Goal: Task Accomplishment & Management: Use online tool/utility

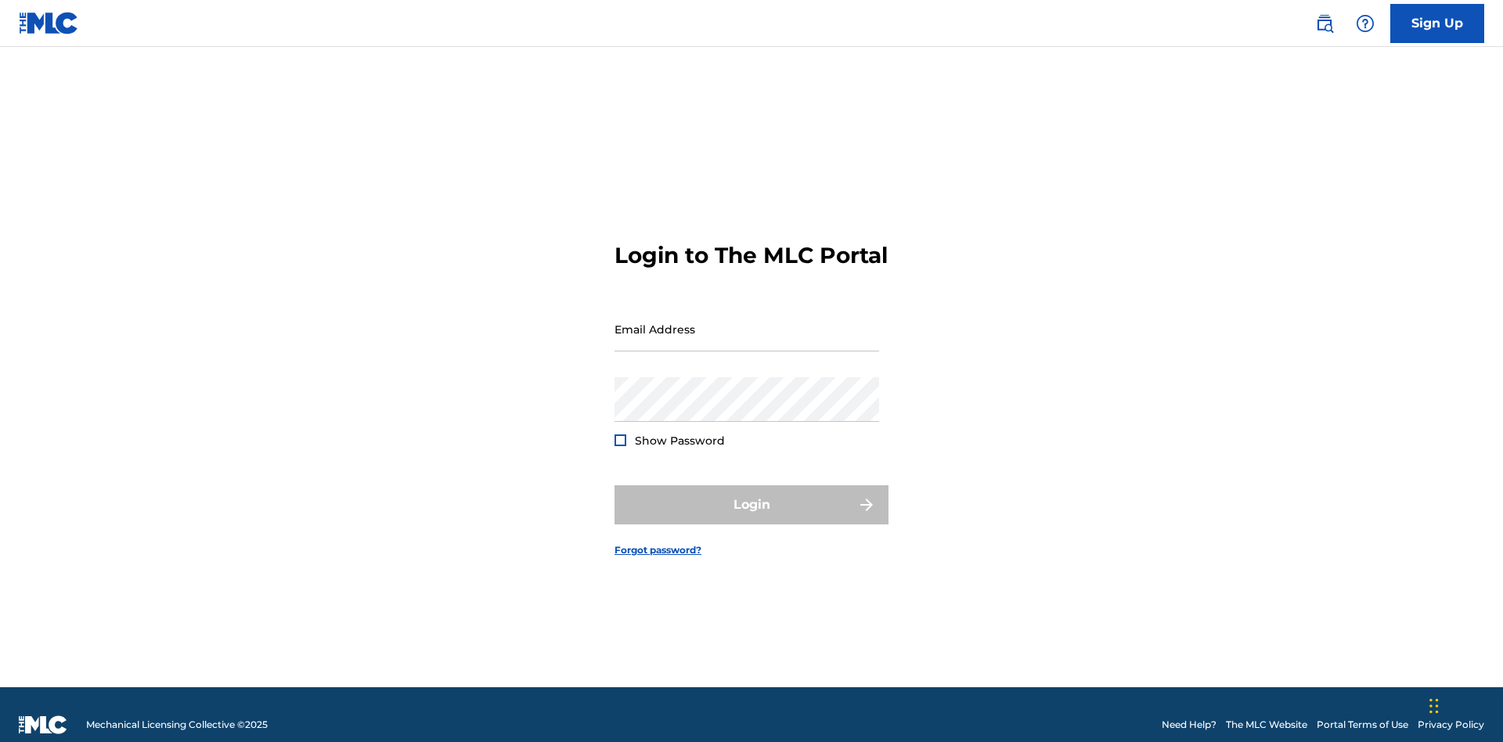
scroll to position [20, 0]
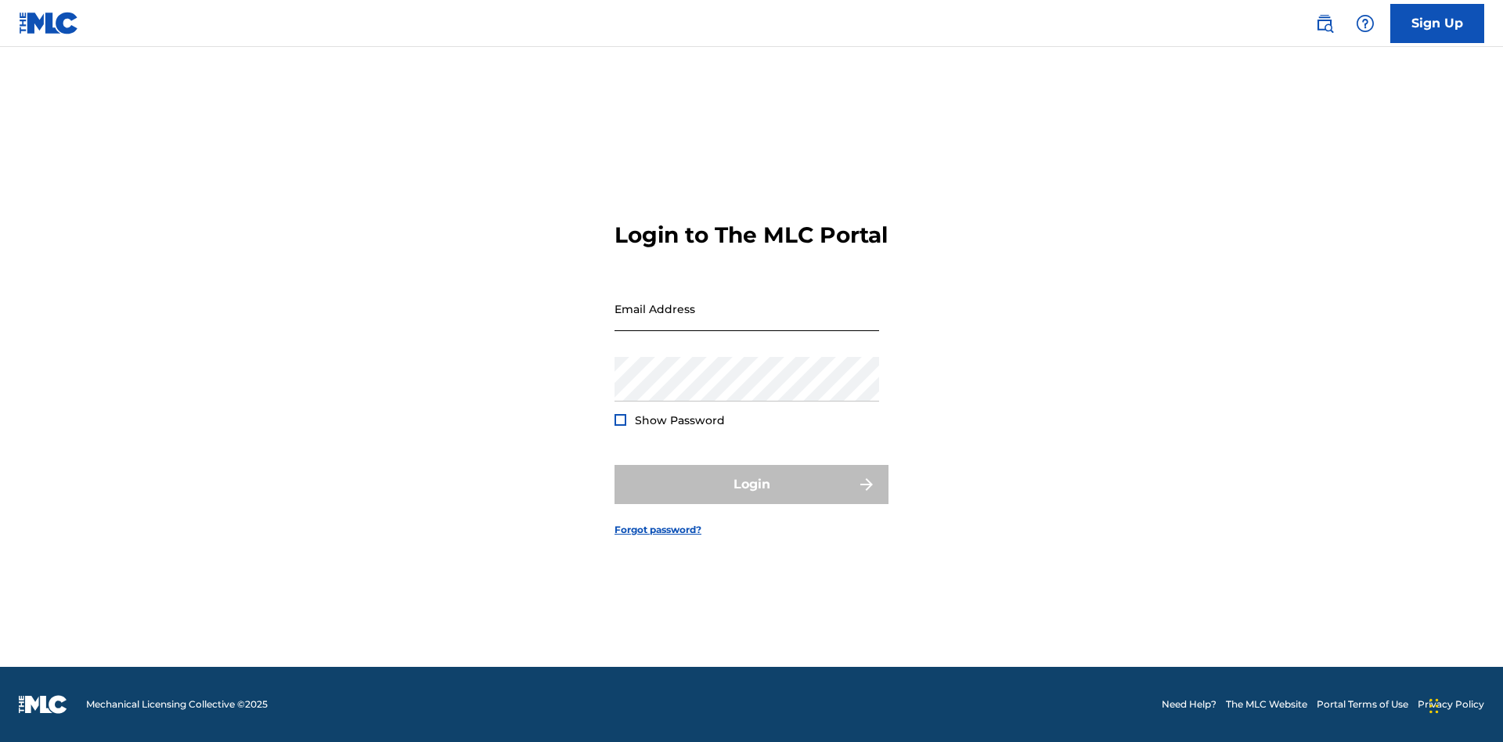
click at [747, 322] on input "Email Address" at bounding box center [746, 308] width 265 height 45
type input "[PERSON_NAME][EMAIL_ADDRESS][PERSON_NAME][DOMAIN_NAME]"
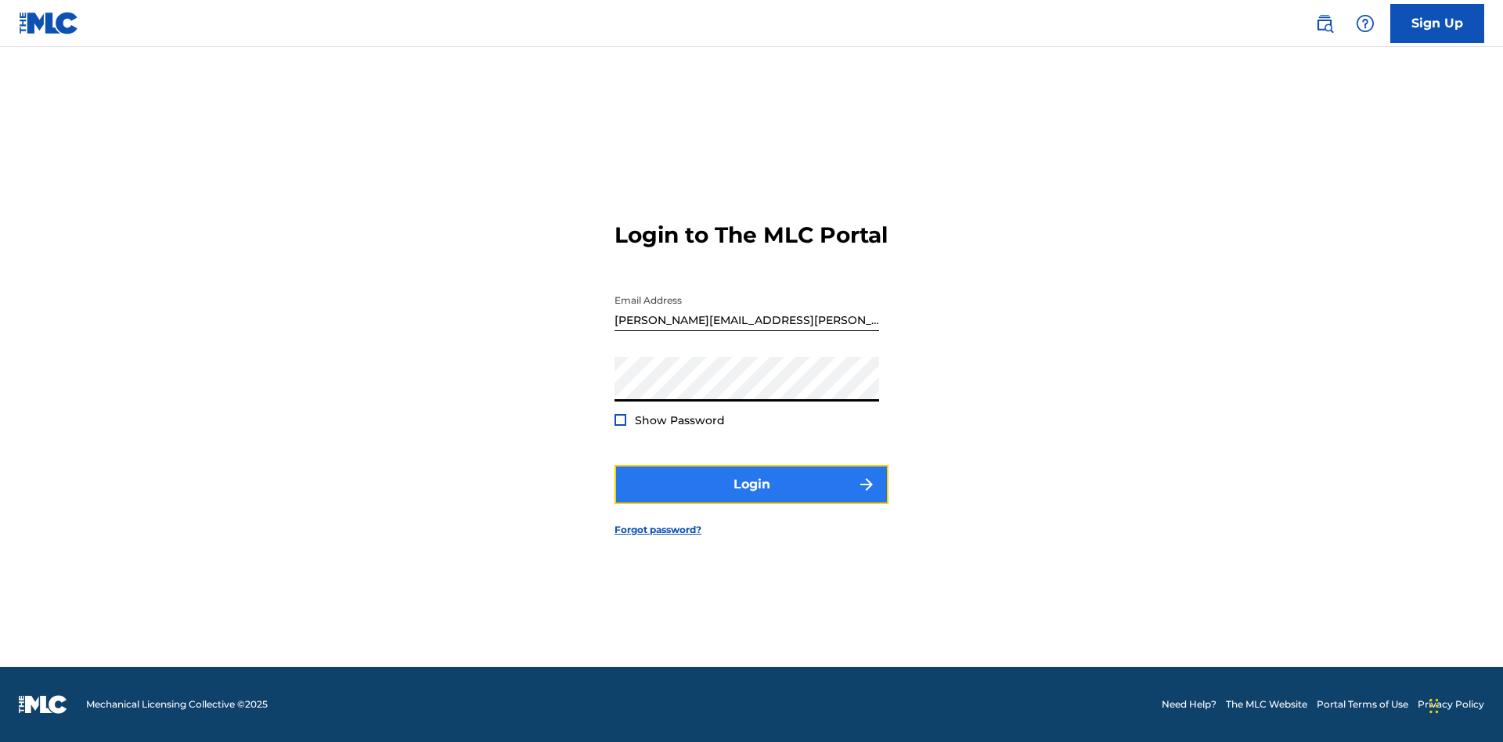
click at [751, 498] on button "Login" at bounding box center [751, 484] width 274 height 39
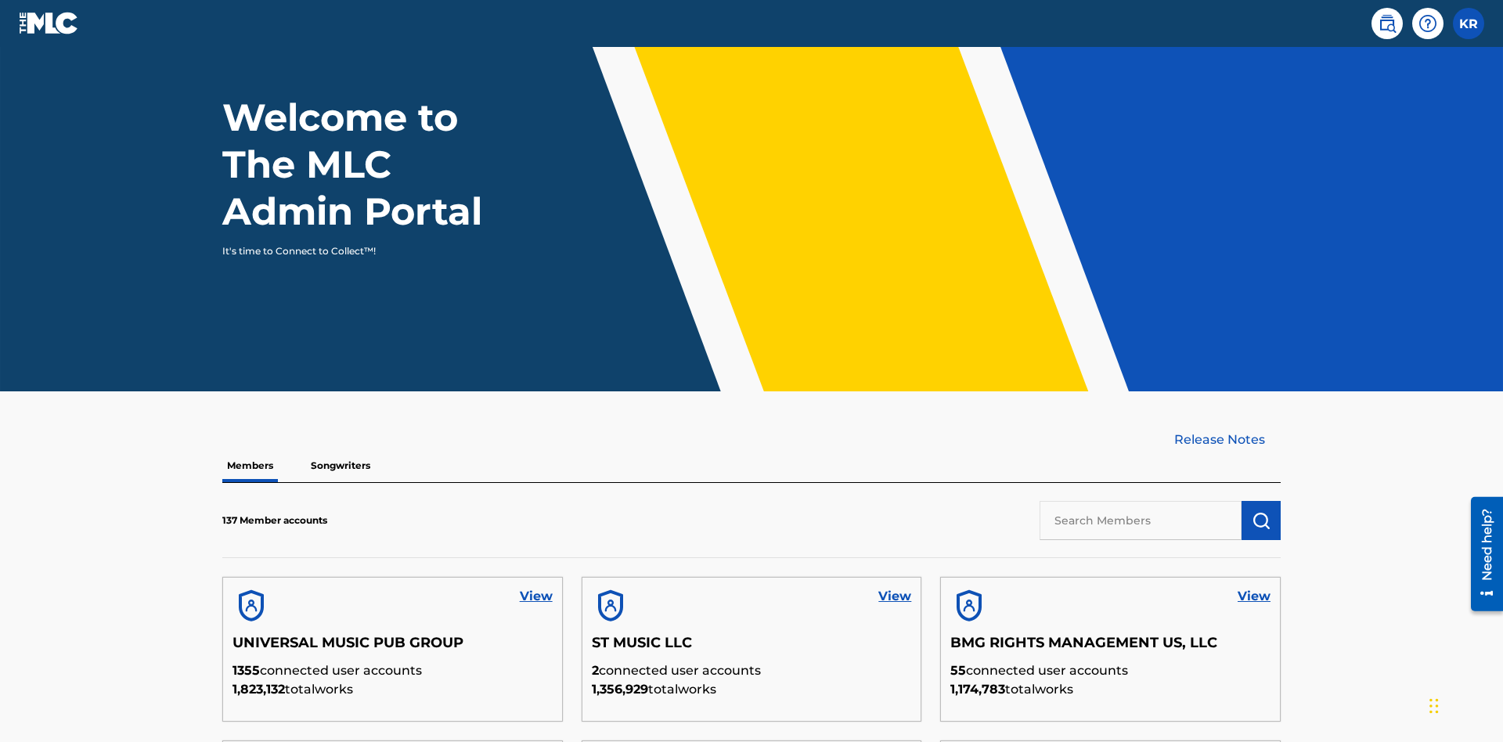
scroll to position [473, 0]
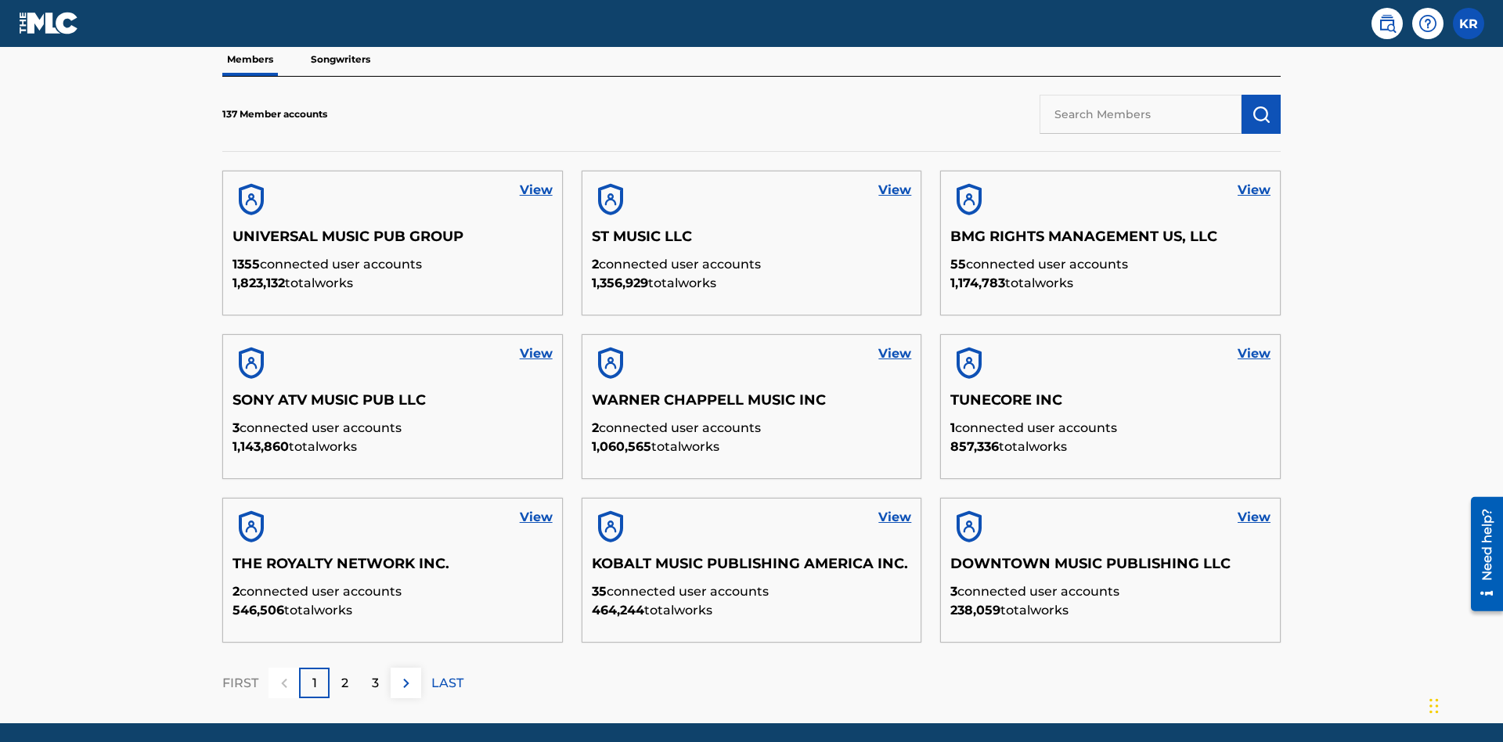
click at [1140, 113] on input "text" at bounding box center [1140, 114] width 202 height 39
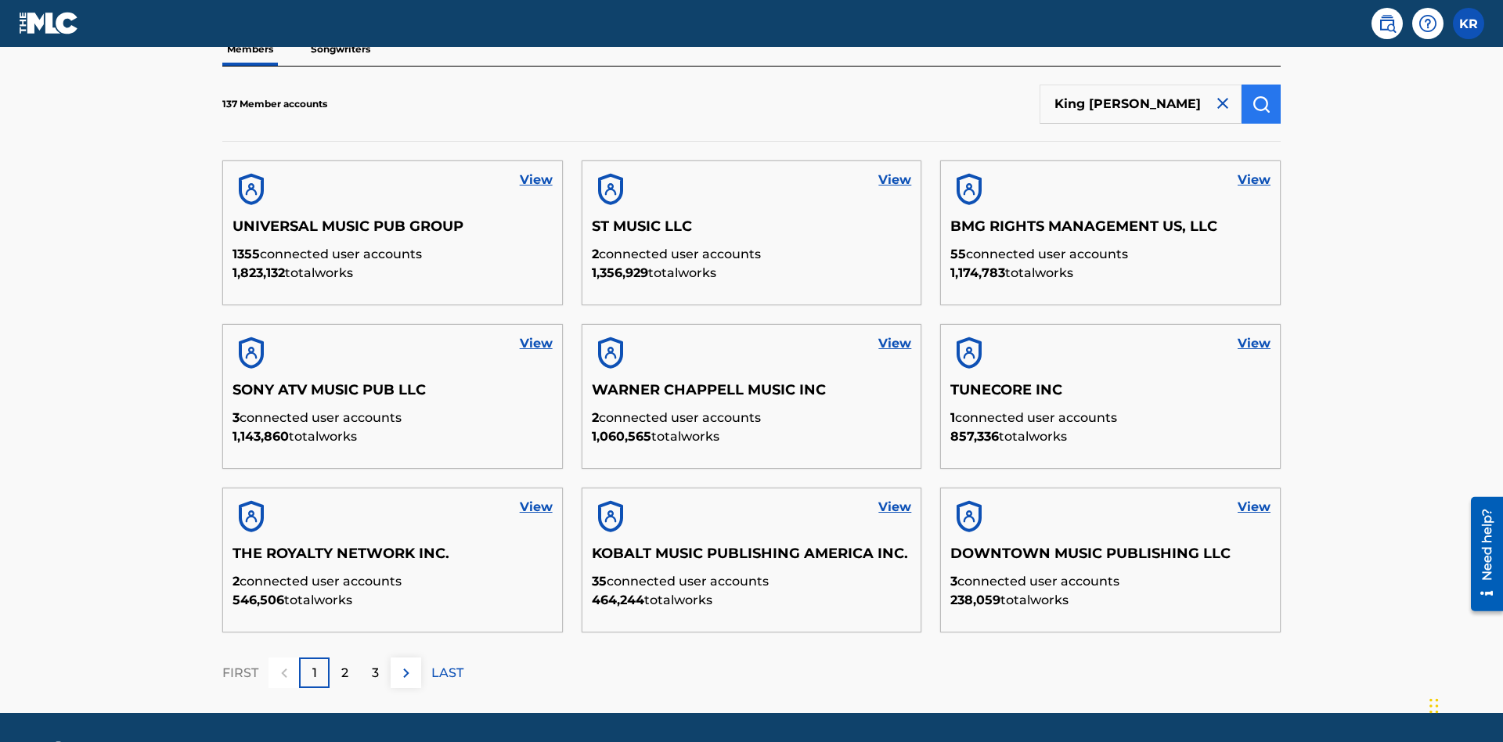
type input "King McTesterson"
click at [1261, 103] on img "submit" at bounding box center [1260, 104] width 19 height 19
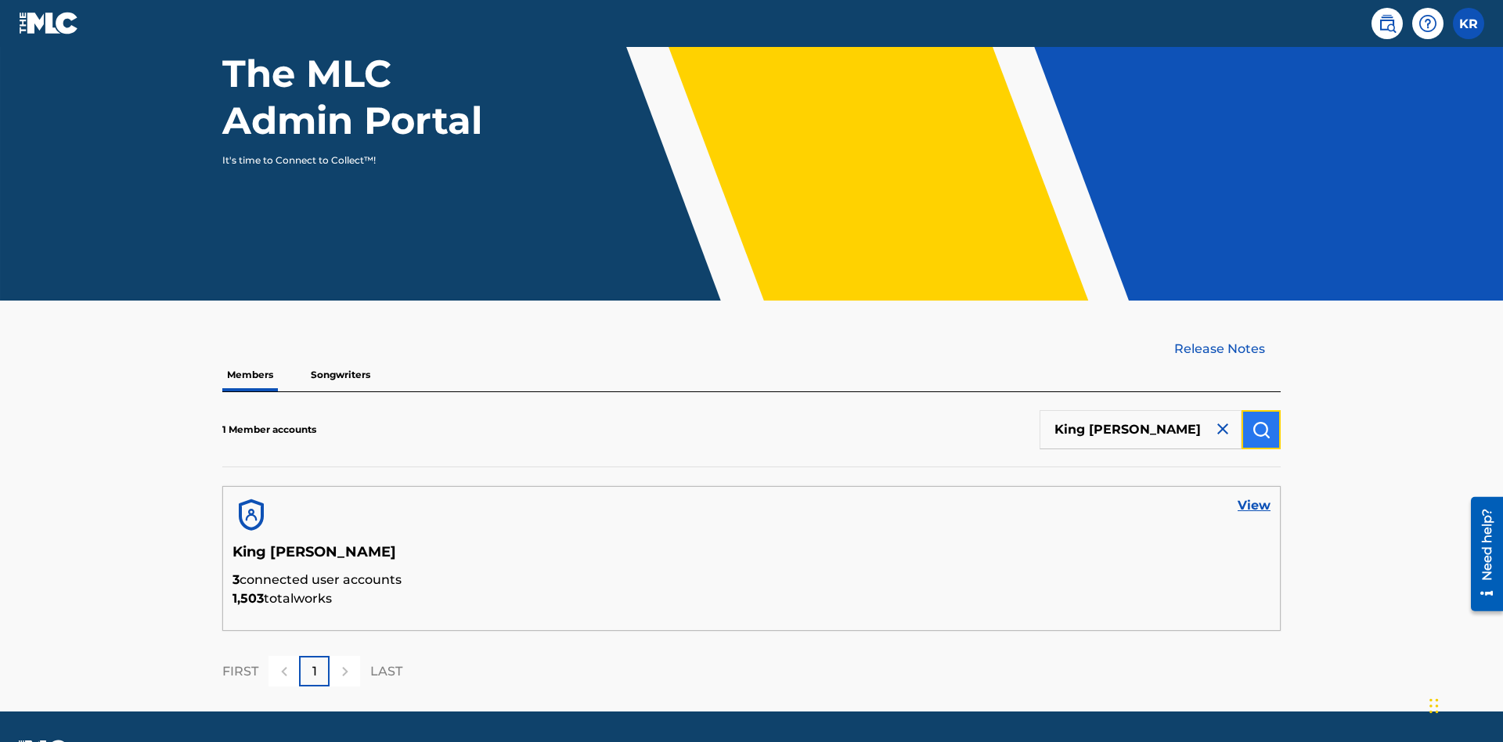
scroll to position [203, 0]
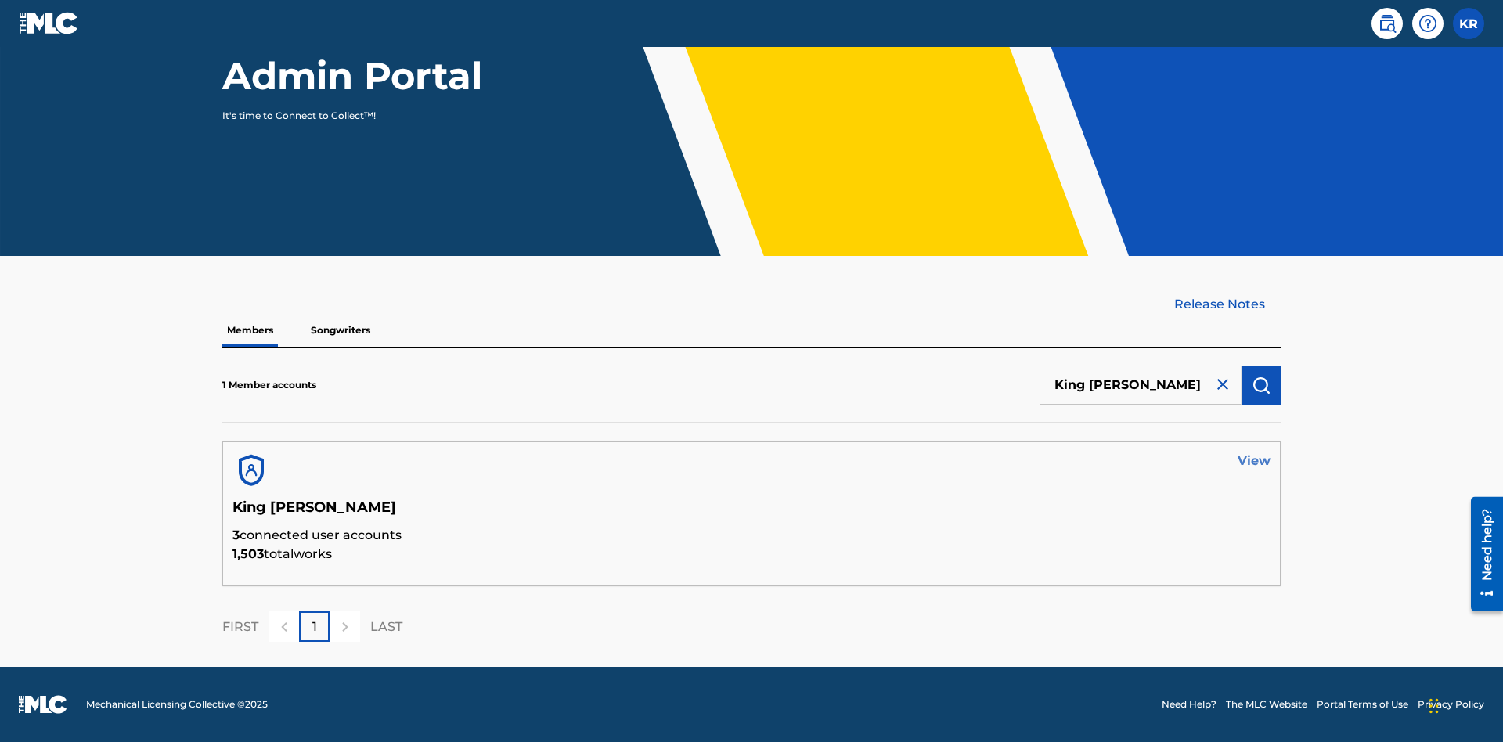
click at [1254, 461] on link "View" at bounding box center [1253, 461] width 33 height 19
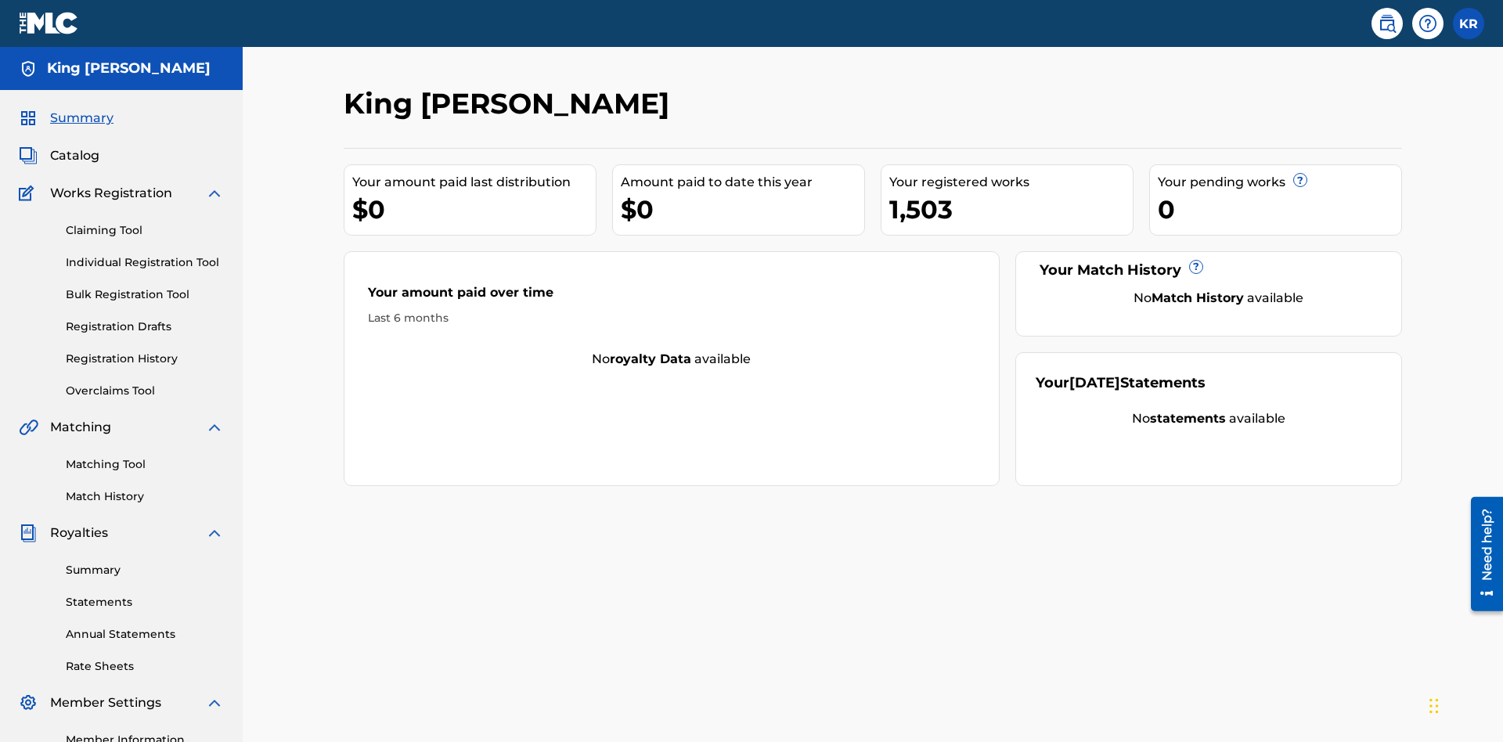
scroll to position [193, 0]
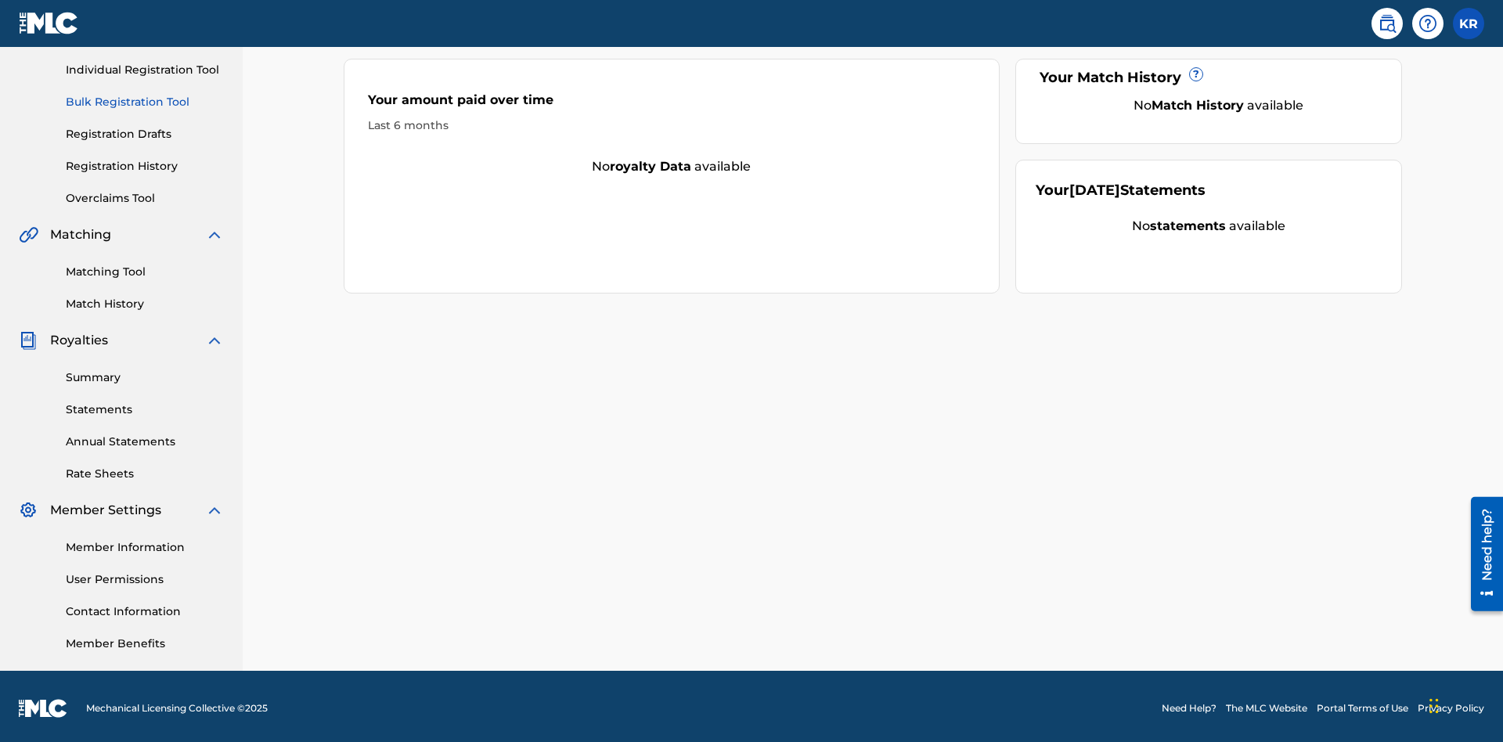
click at [145, 102] on link "Bulk Registration Tool" at bounding box center [145, 102] width 158 height 16
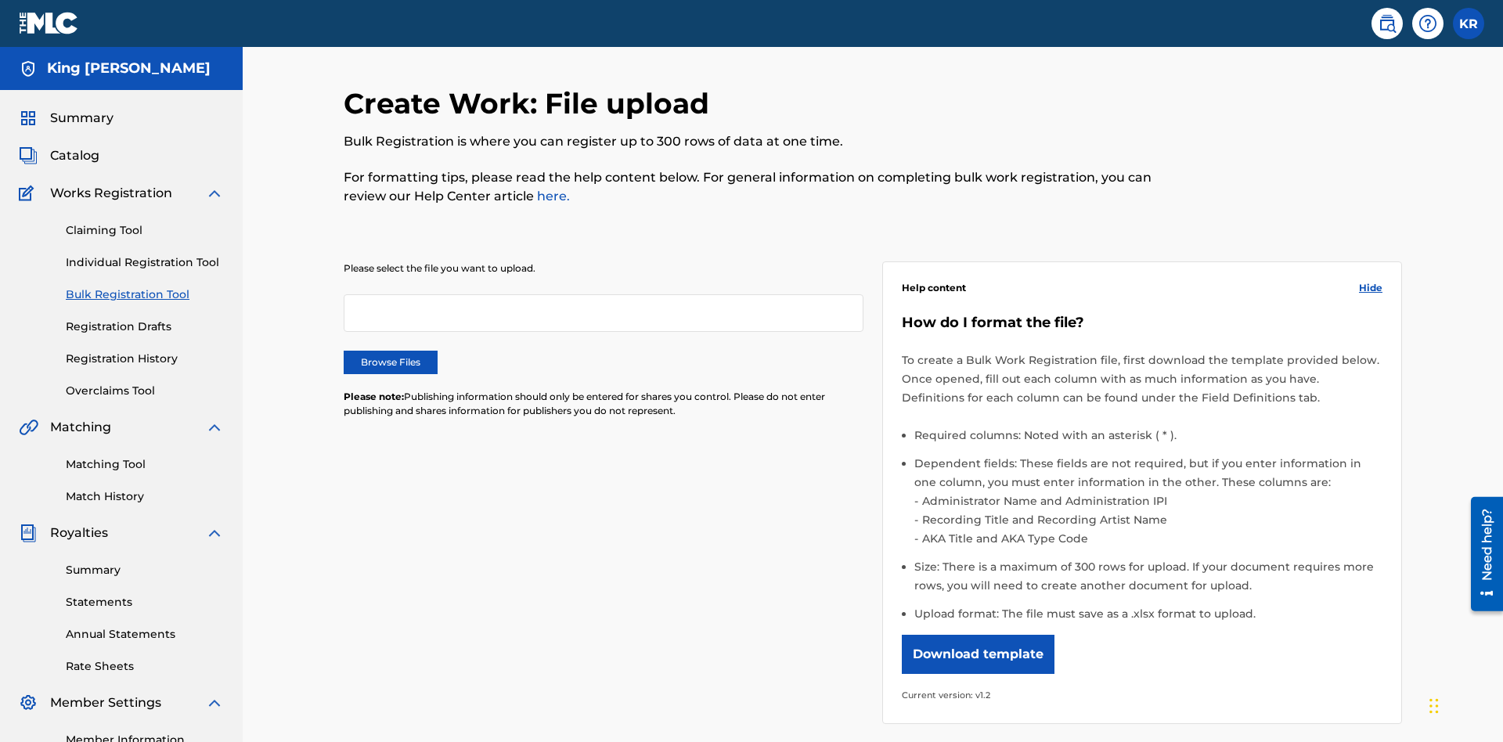
scroll to position [0, 344]
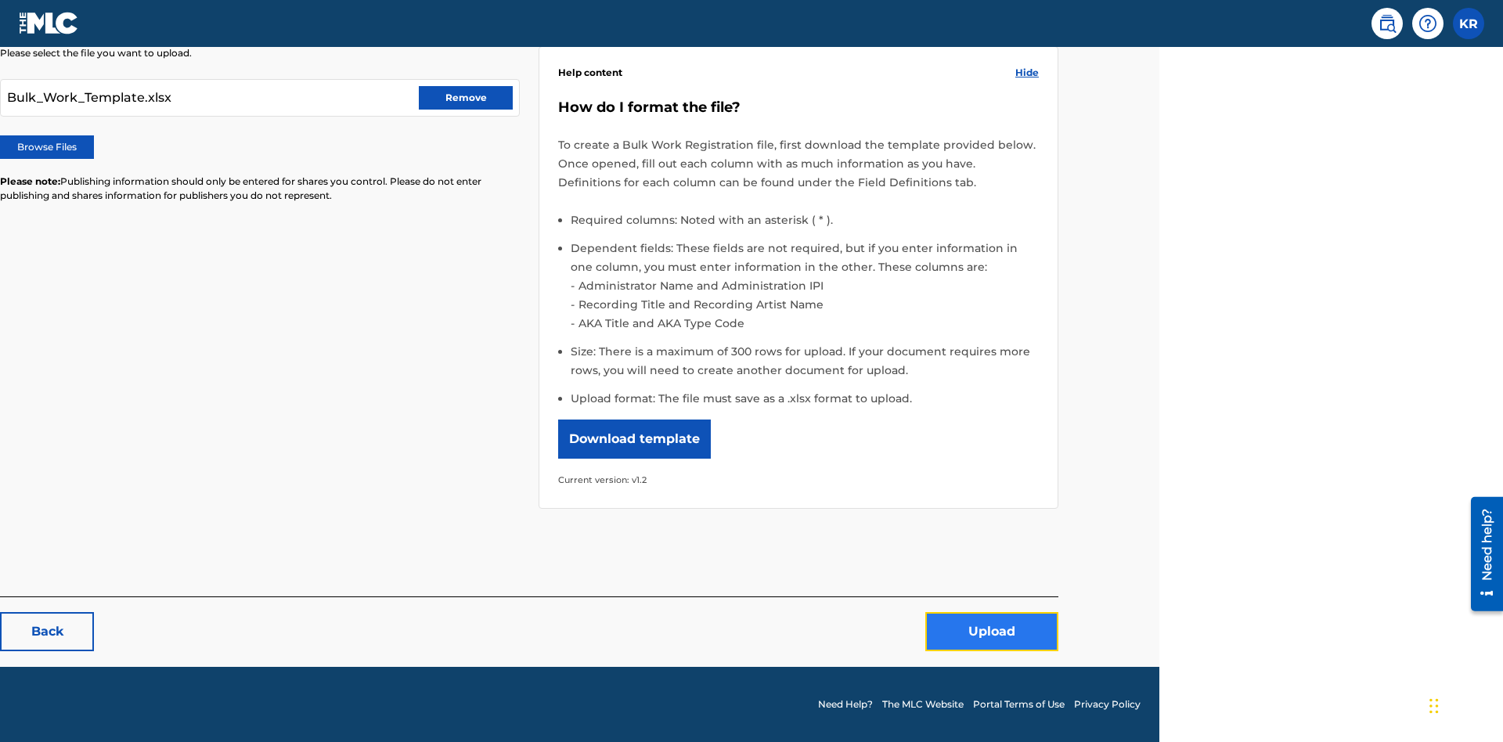
click at [992, 631] on button "Upload" at bounding box center [991, 631] width 133 height 39
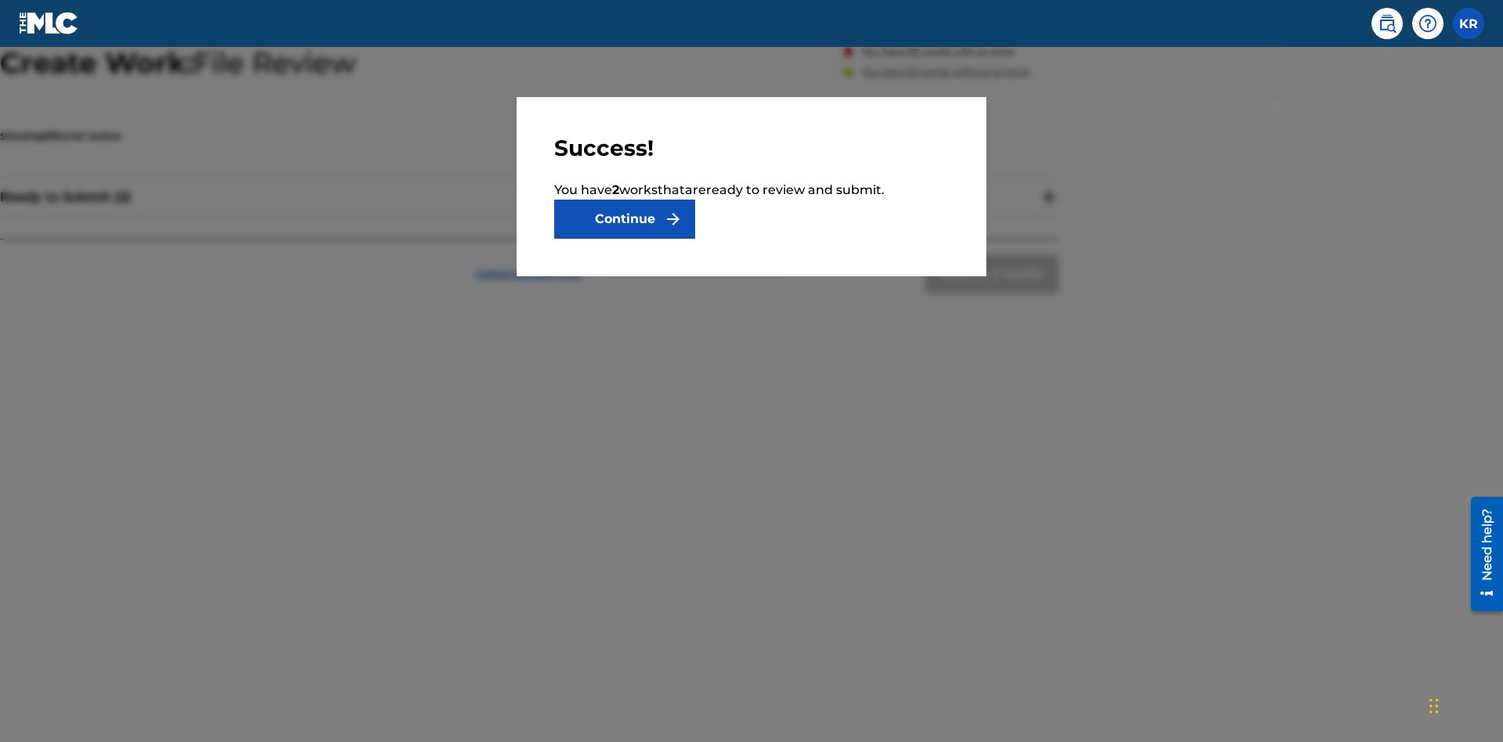
scroll to position [146, 344]
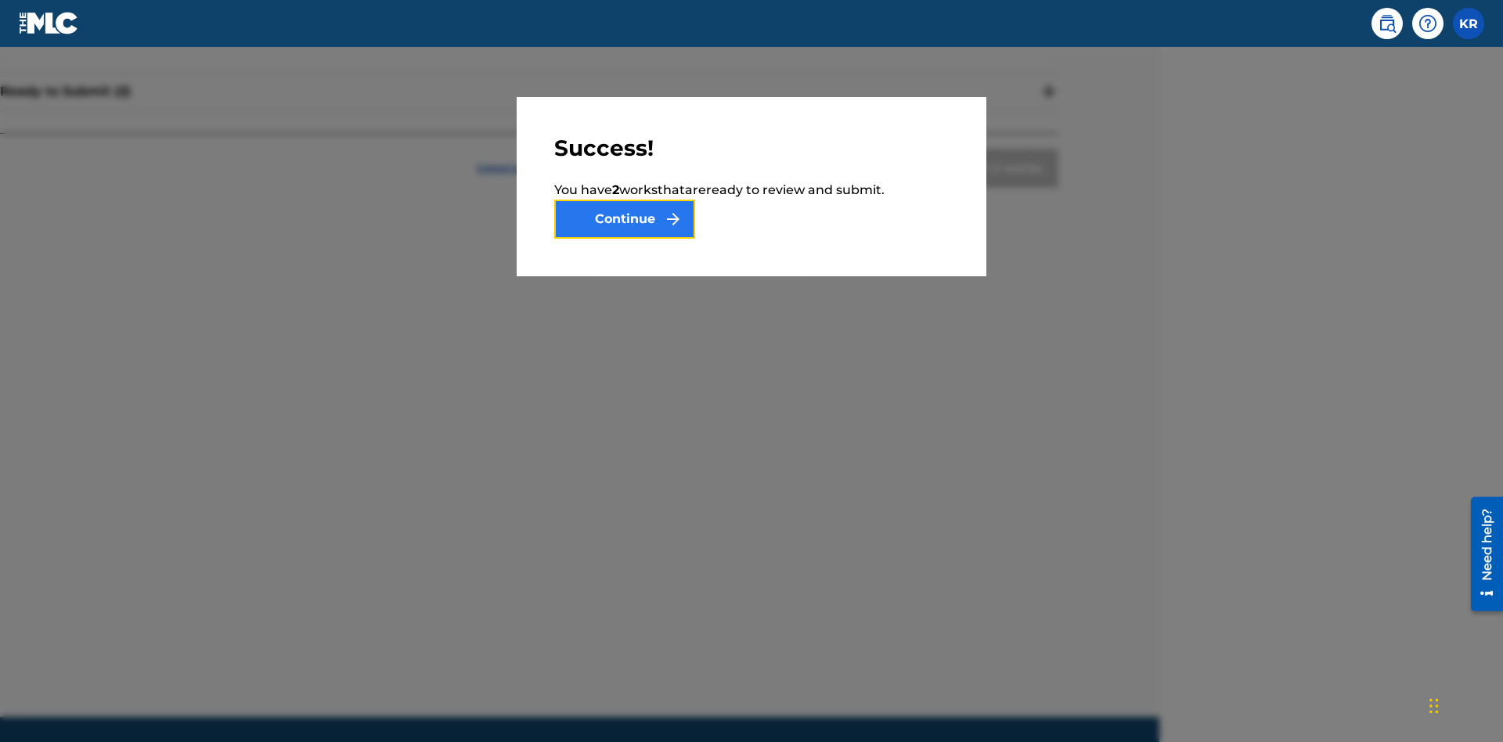
click at [625, 219] on button "Continue" at bounding box center [624, 219] width 141 height 39
